Goal: Transaction & Acquisition: Purchase product/service

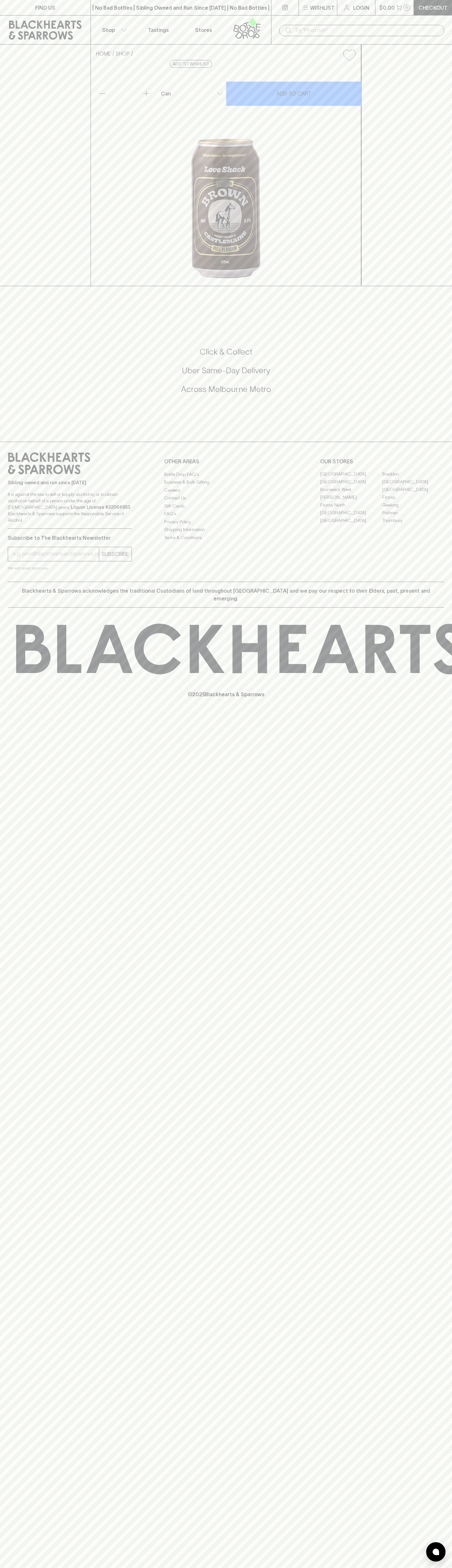
click at [351, 27] on input "text" at bounding box center [366, 30] width 144 height 10
click at [447, 1335] on div "FIND US | No Bad Bottles | Sibling Owned and Run Since [DATE] | No Bad Bottles …" at bounding box center [226, 784] width 452 height 1568
click at [445, 1567] on html "FIND US | No Bad Bottles | Sibling Owned and Run Since [DATE] | No Bad Bottles …" at bounding box center [226, 784] width 452 height 1568
click at [15, 357] on h5 "Click & Collect" at bounding box center [226, 351] width 436 height 10
